Goal: Information Seeking & Learning: Learn about a topic

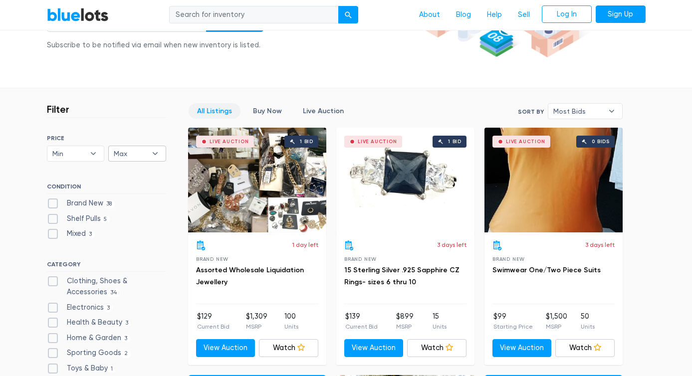
scroll to position [413, 0]
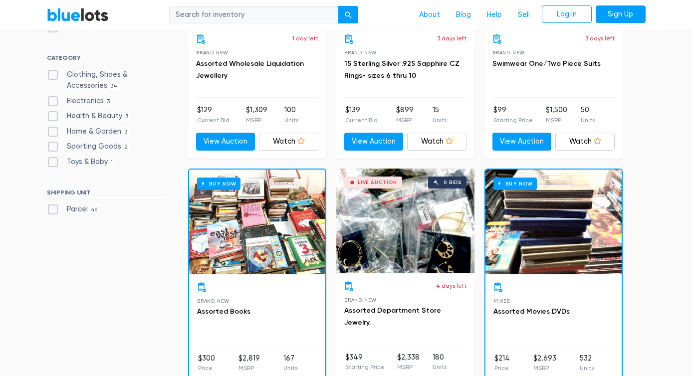
click at [55, 102] on label "Electronics 3" at bounding box center [80, 101] width 66 height 11
click at [53, 102] on input "Electronics 3" at bounding box center [50, 99] width 6 height 6
checkbox input "true"
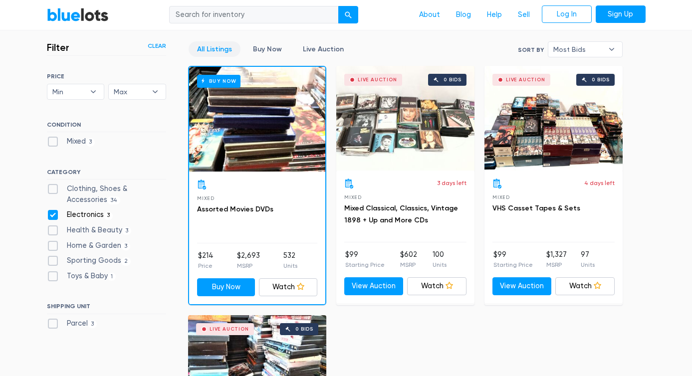
scroll to position [406, 0]
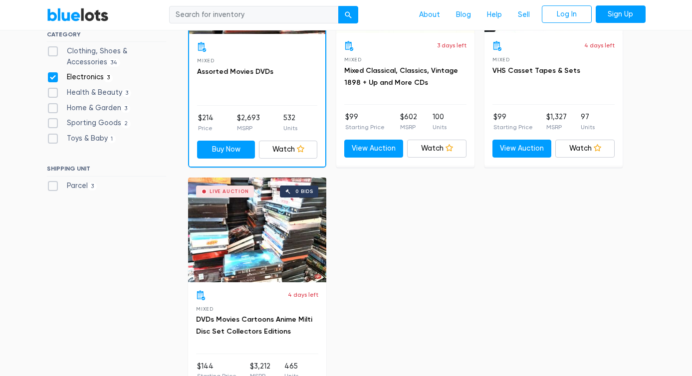
click at [50, 78] on label "Electronics 3" at bounding box center [80, 77] width 66 height 11
click at [50, 78] on input "Electronics 3" at bounding box center [50, 75] width 6 height 6
checkbox input "false"
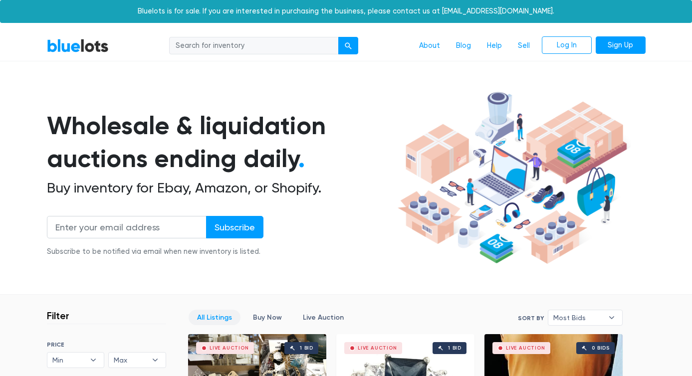
scroll to position [268, 0]
